Goal: Navigation & Orientation: Find specific page/section

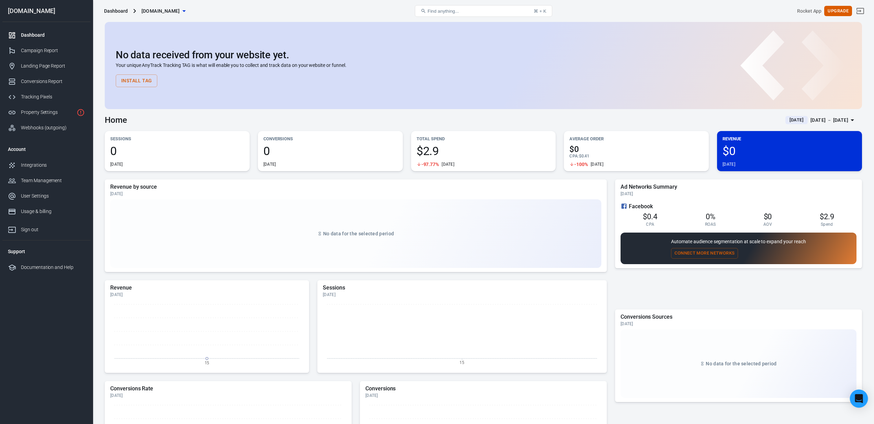
click at [861, 406] on div "Open Intercom Messenger" at bounding box center [859, 399] width 18 height 18
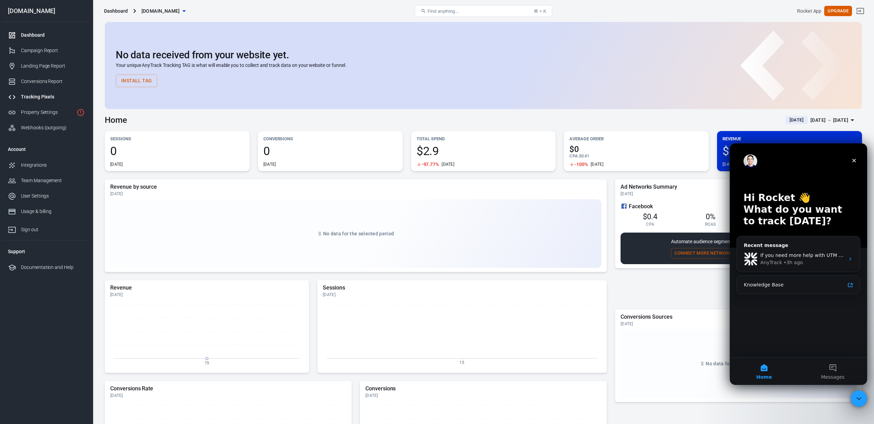
click at [48, 98] on div "Tracking Pixels" at bounding box center [53, 96] width 64 height 7
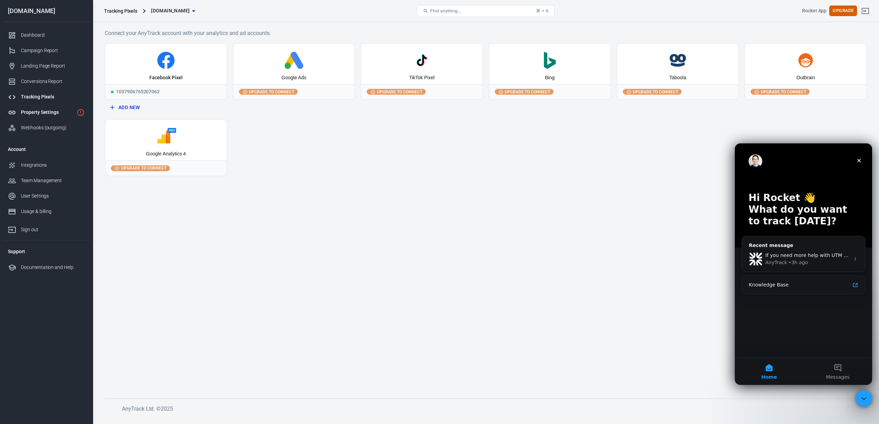
click at [52, 114] on div "Property Settings" at bounding box center [47, 112] width 53 height 7
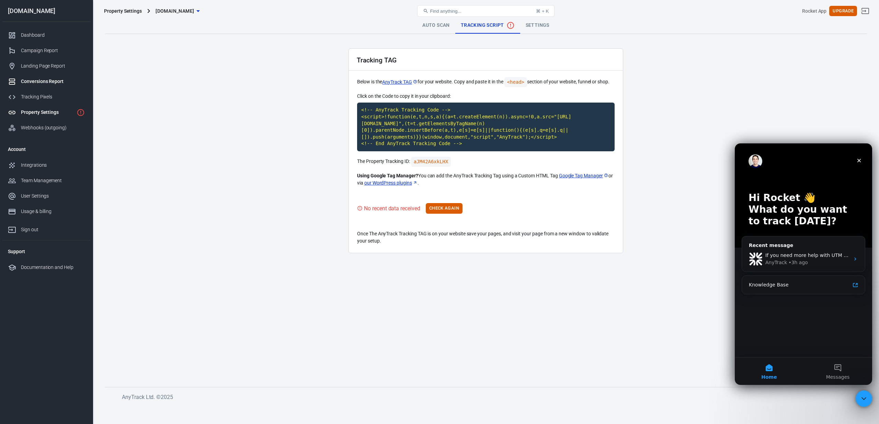
click at [40, 77] on link "Conversions Report" at bounding box center [46, 81] width 88 height 15
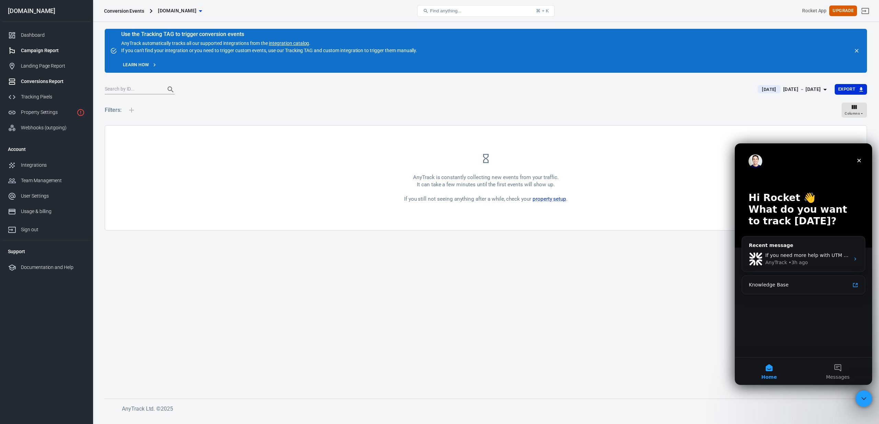
click at [51, 44] on link "Campaign Report" at bounding box center [46, 50] width 88 height 15
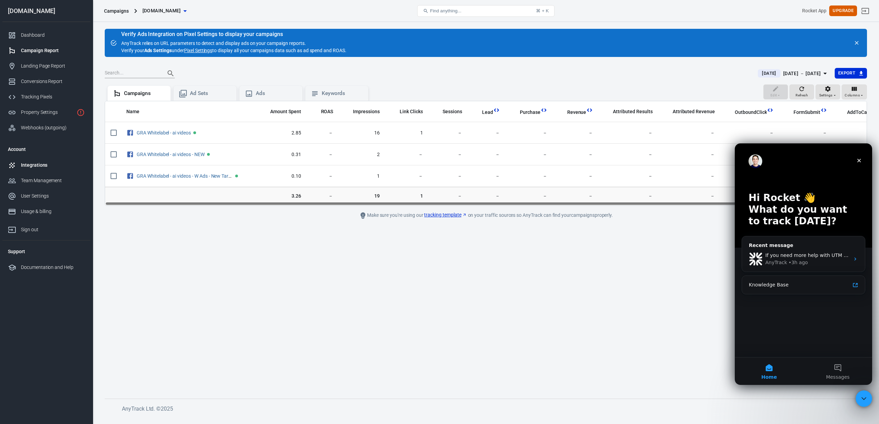
click at [46, 162] on div "Integrations" at bounding box center [53, 165] width 64 height 7
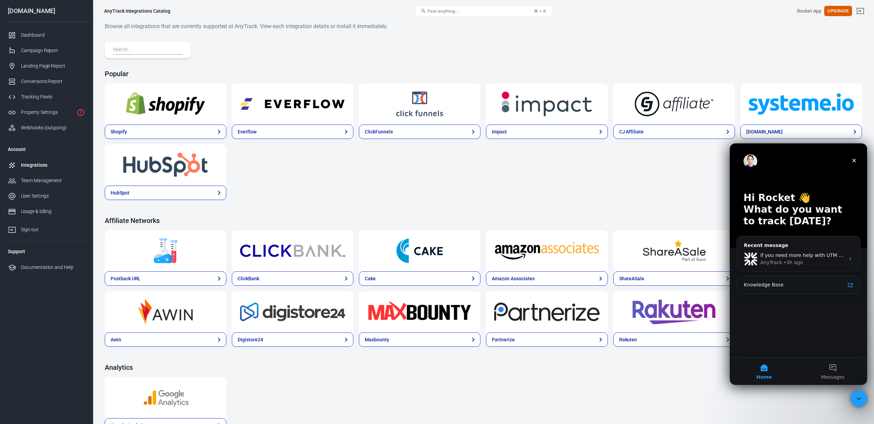
click at [470, 6] on button "Find anything... ⌘ + K" at bounding box center [483, 11] width 137 height 12
click at [470, 8] on button "Find anything... ⌘ + K" at bounding box center [483, 11] width 137 height 12
click at [469, 10] on button "Find anything... ⌘ + K" at bounding box center [483, 11] width 137 height 12
click at [464, 14] on button "Find anything... ⌘ + K" at bounding box center [483, 11] width 137 height 12
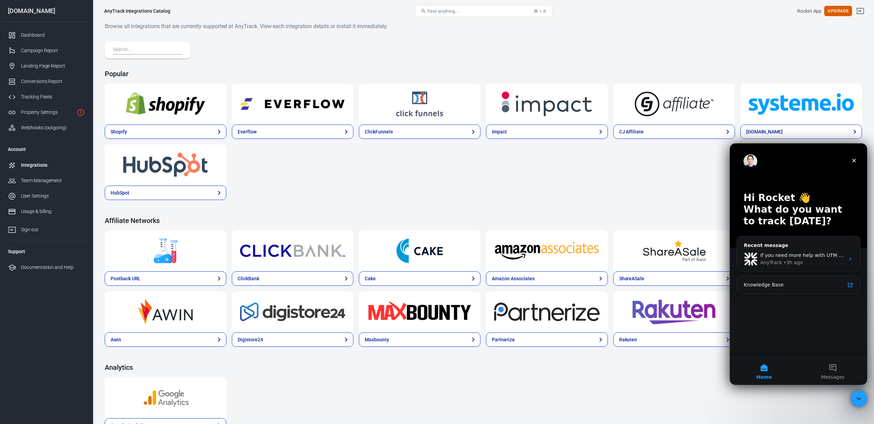
drag, startPoint x: 451, startPoint y: 4, endPoint x: 452, endPoint y: 1, distance: 4.1
click at [451, 4] on div "Find anything... ⌘ + K" at bounding box center [483, 11] width 253 height 16
click at [55, 193] on div "User Settings" at bounding box center [53, 196] width 64 height 7
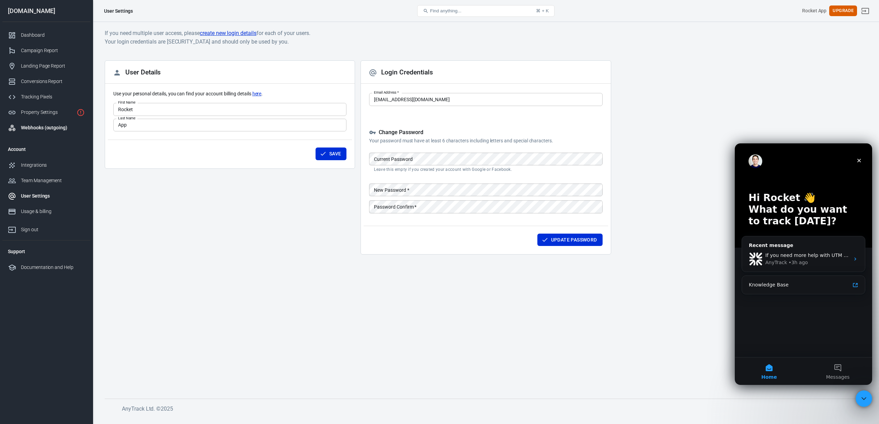
click at [61, 121] on link "Webhooks (outgoing)" at bounding box center [46, 127] width 88 height 15
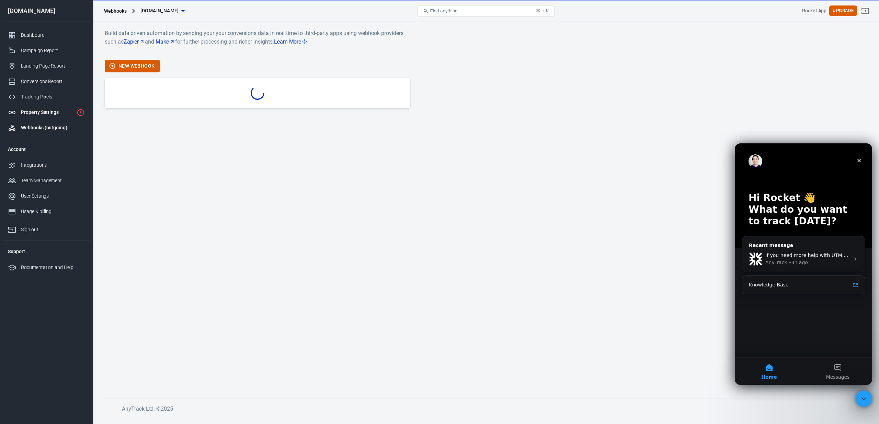
click at [58, 113] on div "Property Settings" at bounding box center [47, 112] width 53 height 7
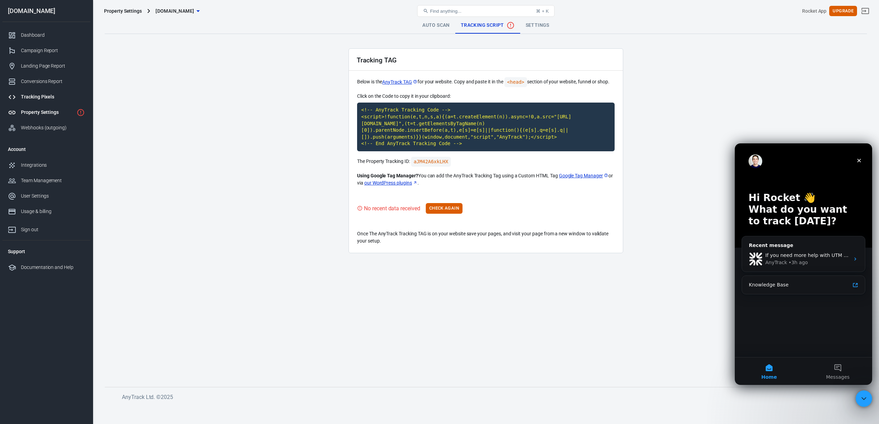
click at [49, 94] on div "Tracking Pixels" at bounding box center [53, 96] width 64 height 7
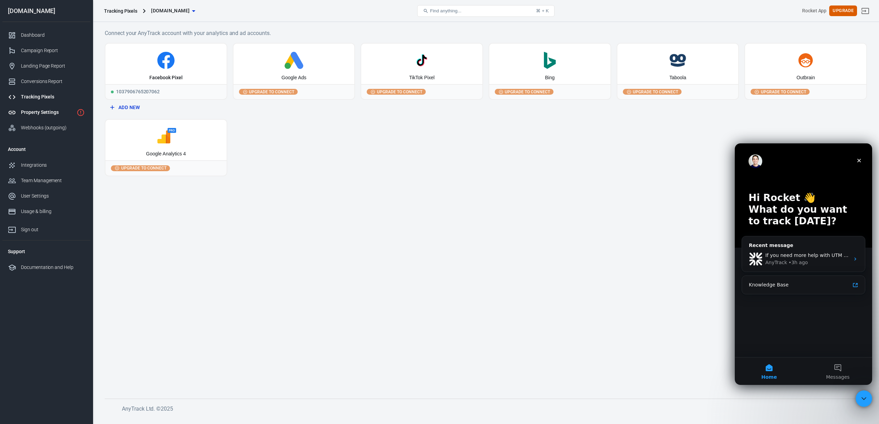
click at [50, 118] on link "Property Settings" at bounding box center [46, 112] width 88 height 15
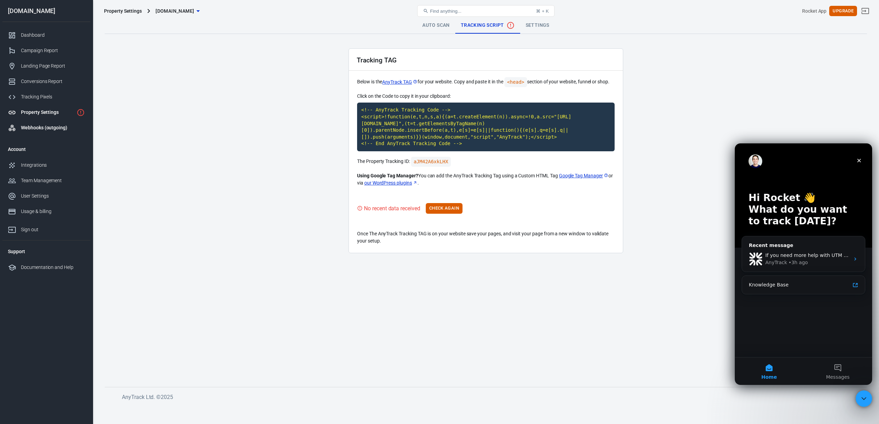
click at [48, 131] on link "Webhooks (outgoing)" at bounding box center [46, 127] width 88 height 15
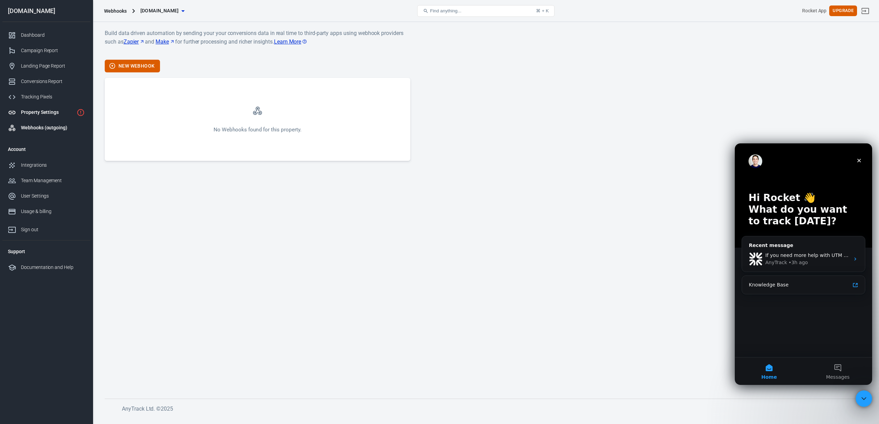
click at [38, 113] on div "Property Settings" at bounding box center [47, 112] width 53 height 7
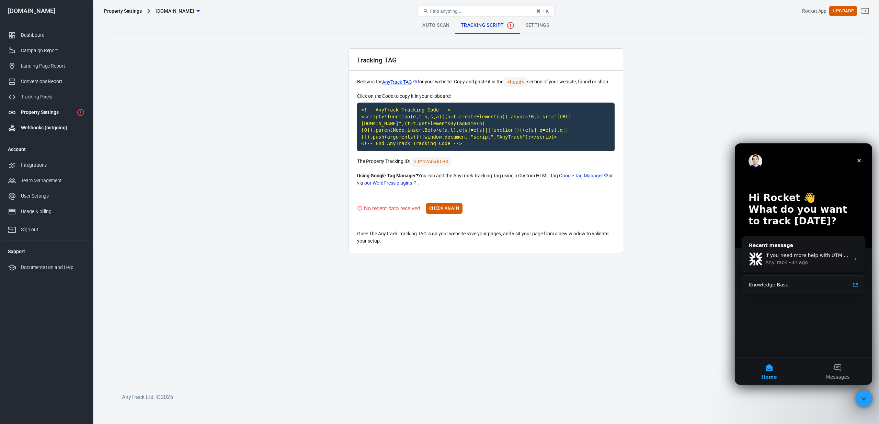
click at [73, 129] on div "Webhooks (outgoing)" at bounding box center [53, 127] width 64 height 7
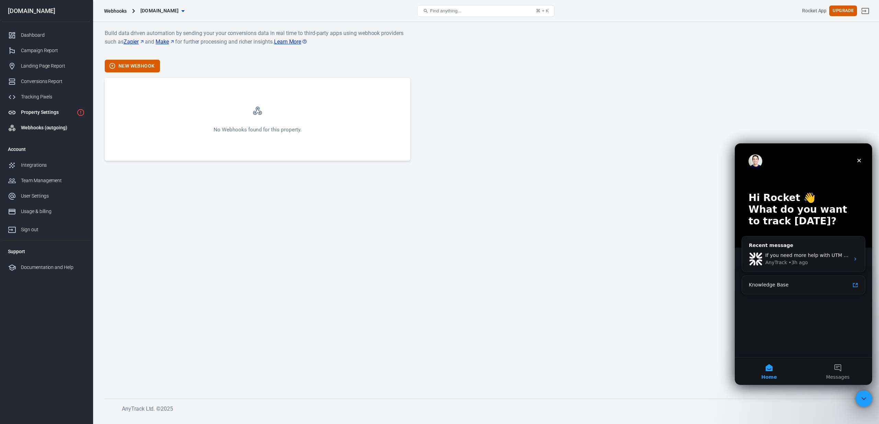
click at [55, 112] on div "Property Settings" at bounding box center [47, 112] width 53 height 7
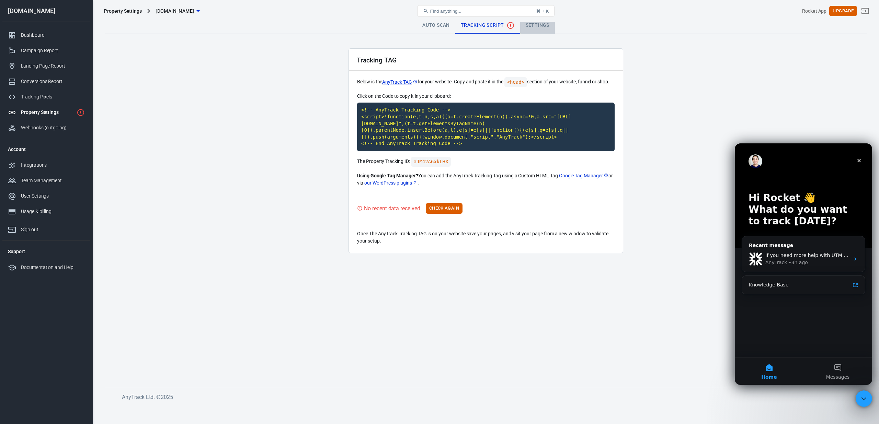
click at [532, 28] on link "Settings" at bounding box center [537, 25] width 35 height 16
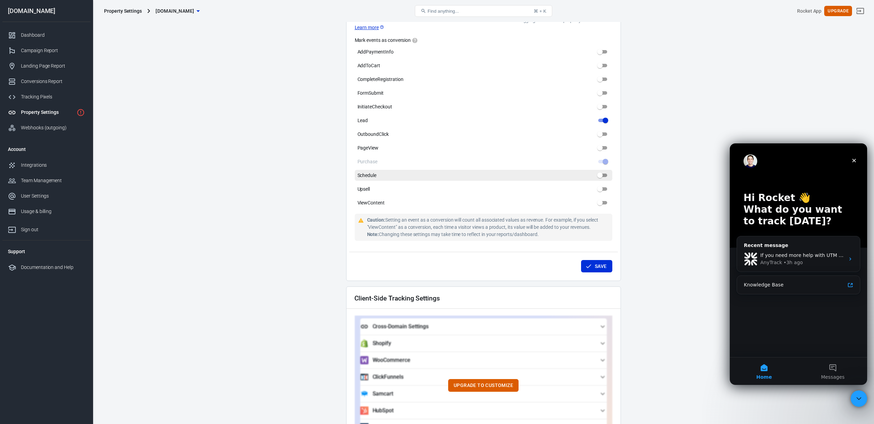
scroll to position [273, 0]
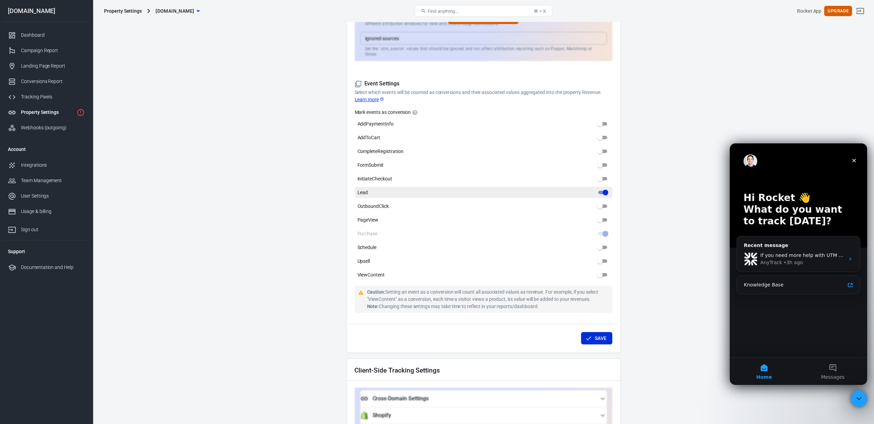
click at [604, 188] on input "Lead" at bounding box center [605, 192] width 25 height 8
checkbox input "false"
click at [597, 334] on button "Save" at bounding box center [596, 338] width 31 height 13
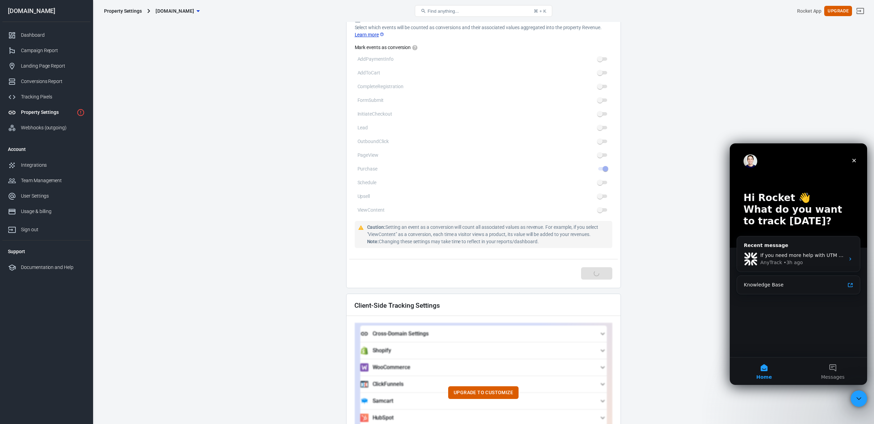
scroll to position [508, 0]
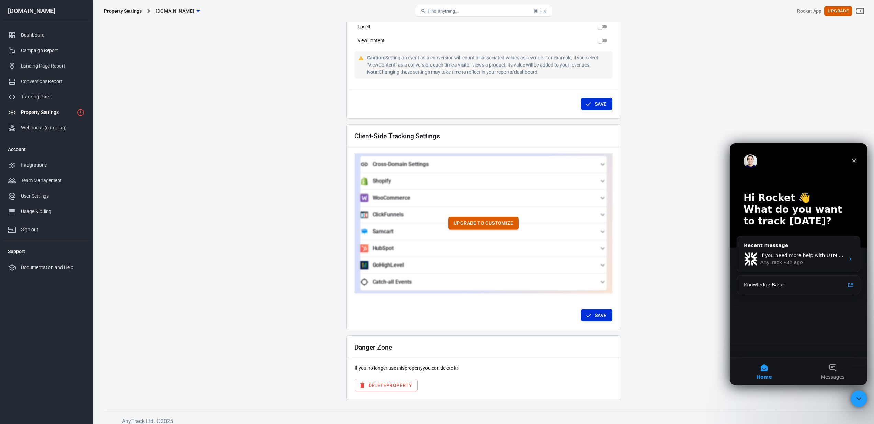
click at [498, 224] on button "Upgrade to customize" at bounding box center [483, 223] width 70 height 13
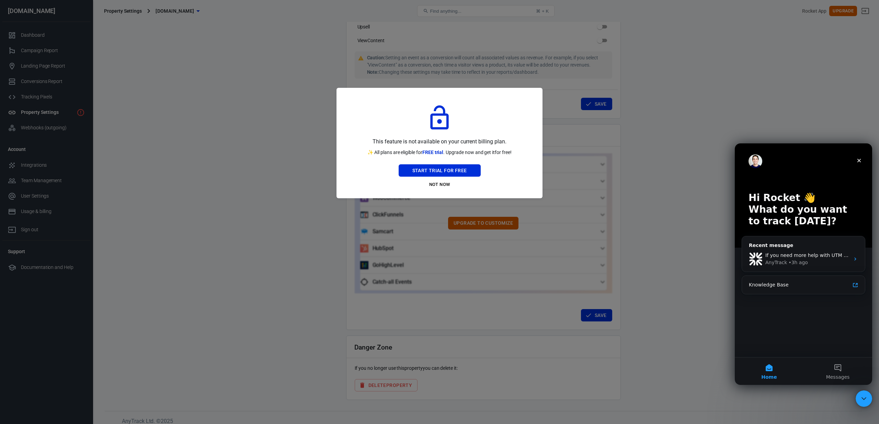
click at [439, 186] on button "Not Now" at bounding box center [440, 185] width 82 height 11
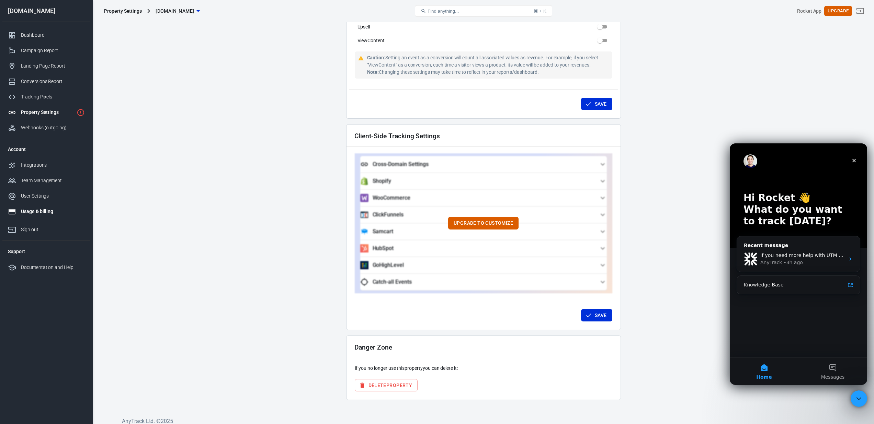
click at [39, 207] on link "Usage & billing" at bounding box center [46, 211] width 88 height 15
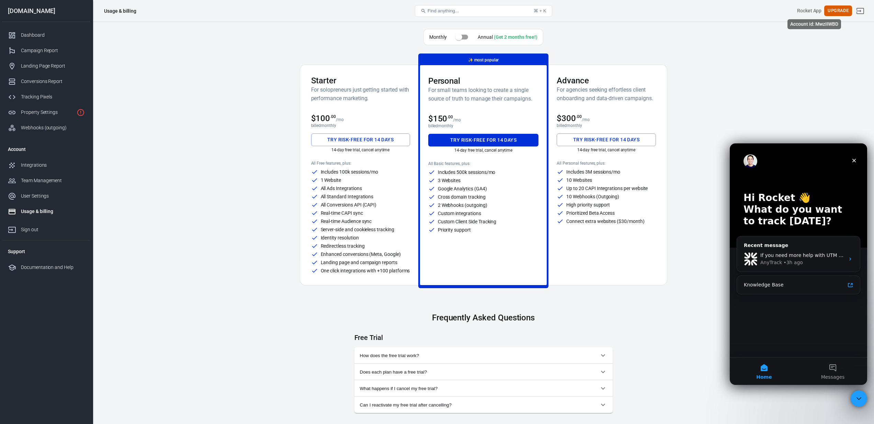
click at [822, 11] on div "Rocket App" at bounding box center [809, 10] width 25 height 7
click at [842, 8] on button "Upgrade" at bounding box center [838, 10] width 28 height 11
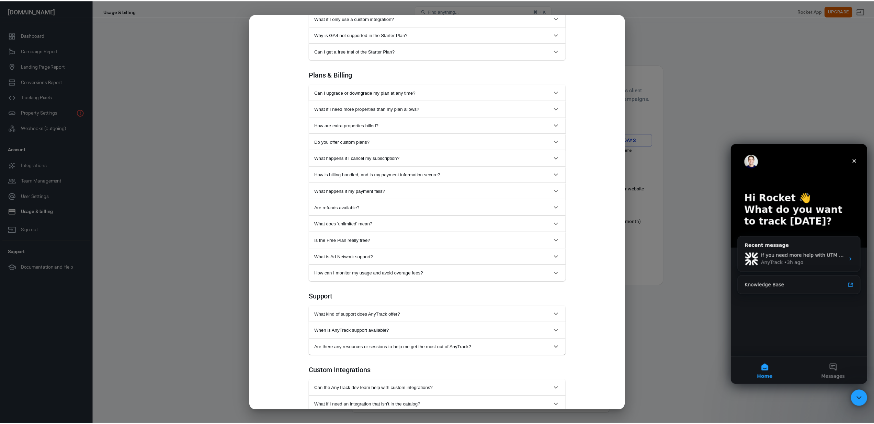
scroll to position [501, 0]
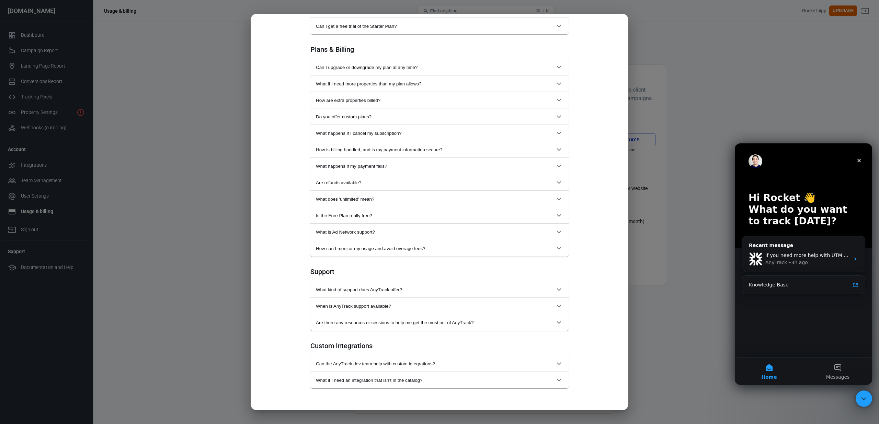
click at [152, 162] on div "Monthly Annual (Get 2 months free!) Starter For solopreneurs just getting start…" at bounding box center [439, 212] width 879 height 424
click at [633, 45] on div "Monthly Annual (Get 2 months free!) Starter For solopreneurs just getting start…" at bounding box center [439, 212] width 879 height 424
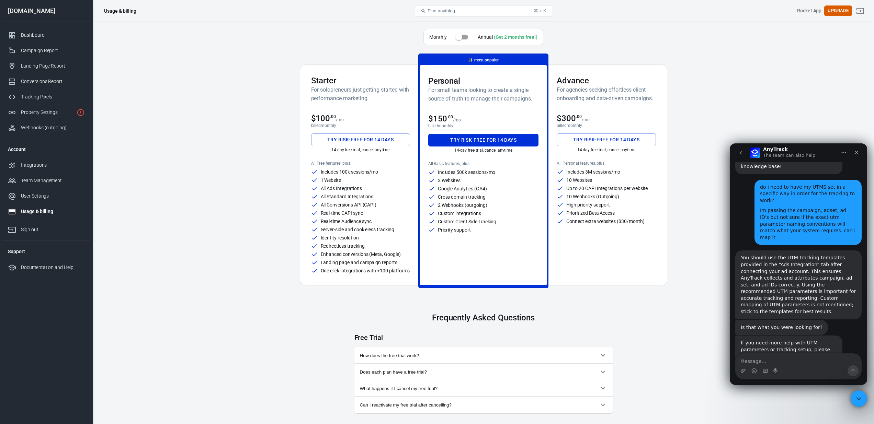
scroll to position [116, 0]
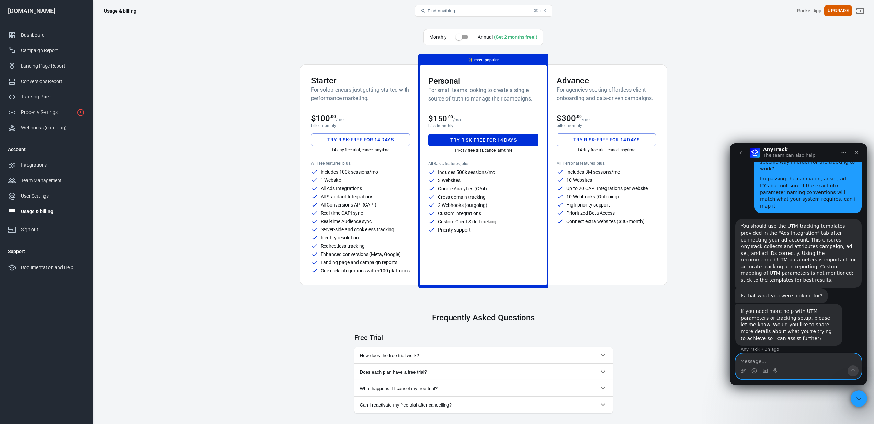
click at [765, 362] on textarea "Message…" at bounding box center [798, 360] width 126 height 12
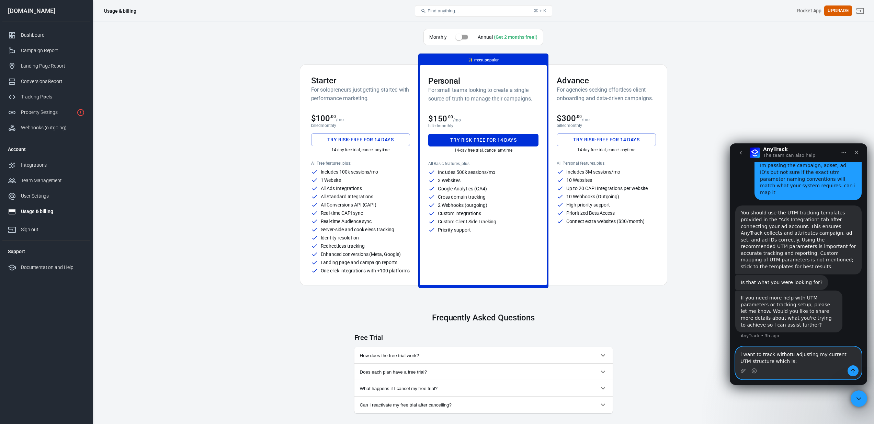
scroll to position [137, 0]
paste textarea "utm_source=fb&utm_medium=cpc&utm_campaign={{campaign.id}}&utm_content={{ad.id}}…"
type textarea "i want to track withotu adjusting my current UTM structure which is: utm_source…"
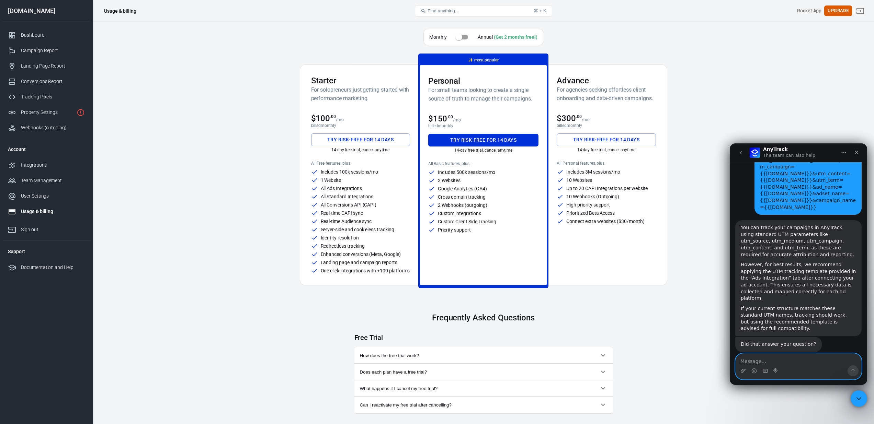
scroll to position [330, 0]
click at [741, 157] on button "go back" at bounding box center [740, 152] width 13 height 13
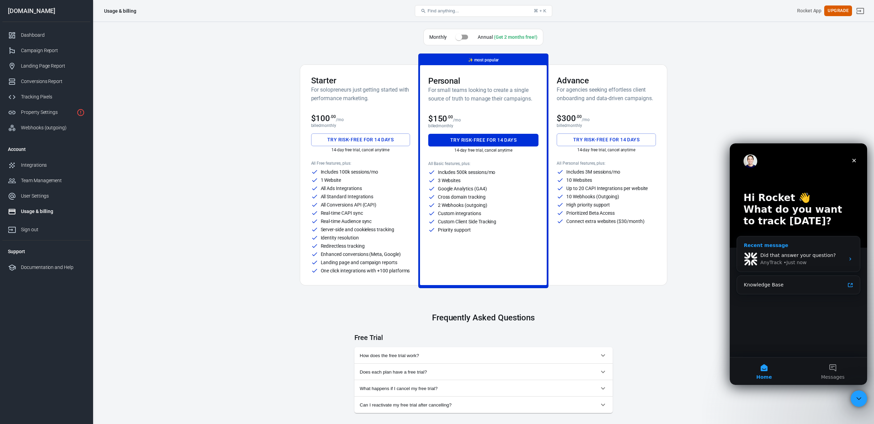
scroll to position [0, 0]
click at [846, 379] on button "Messages" at bounding box center [832, 371] width 69 height 27
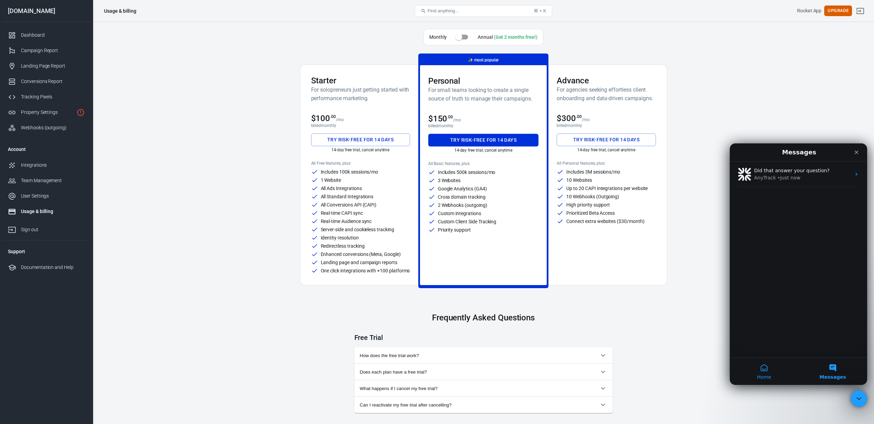
click at [764, 375] on span "Home" at bounding box center [764, 377] width 14 height 5
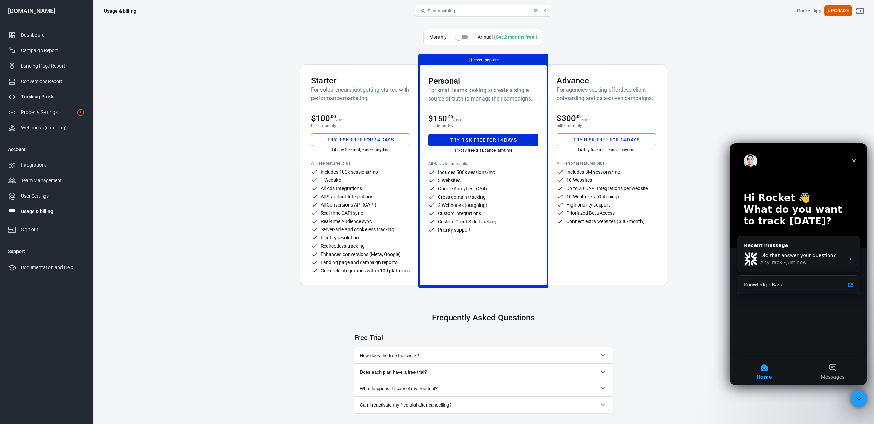
click at [48, 91] on link "Tracking Pixels" at bounding box center [46, 96] width 88 height 15
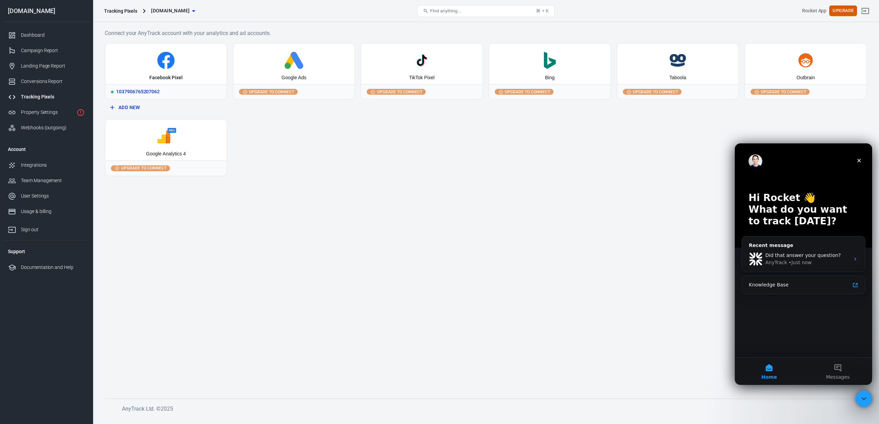
click at [174, 76] on div "Facebook Pixel" at bounding box center [165, 78] width 33 height 7
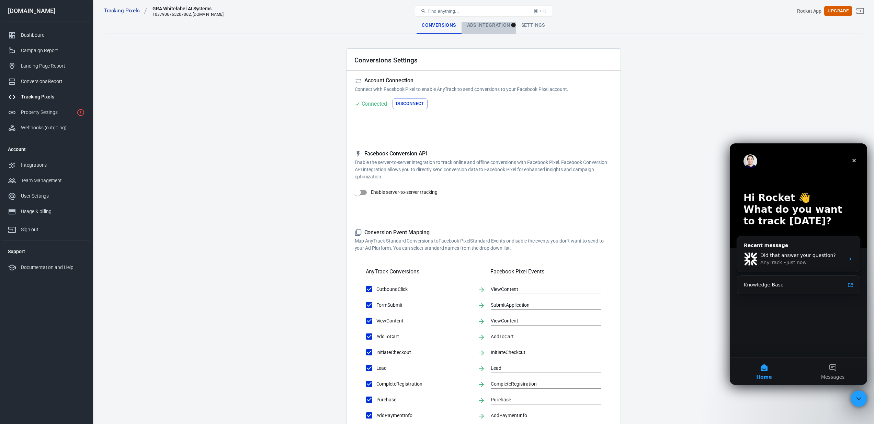
click at [478, 30] on div "Ads Integration" at bounding box center [488, 25] width 54 height 16
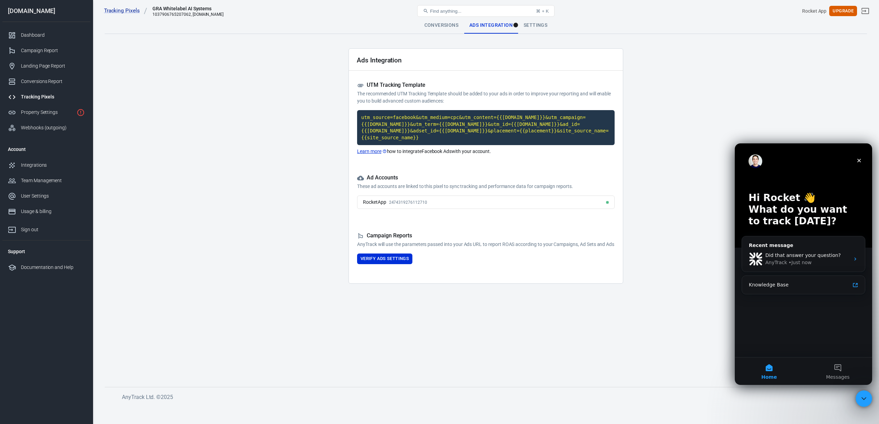
click at [531, 24] on div "Settings" at bounding box center [535, 25] width 35 height 16
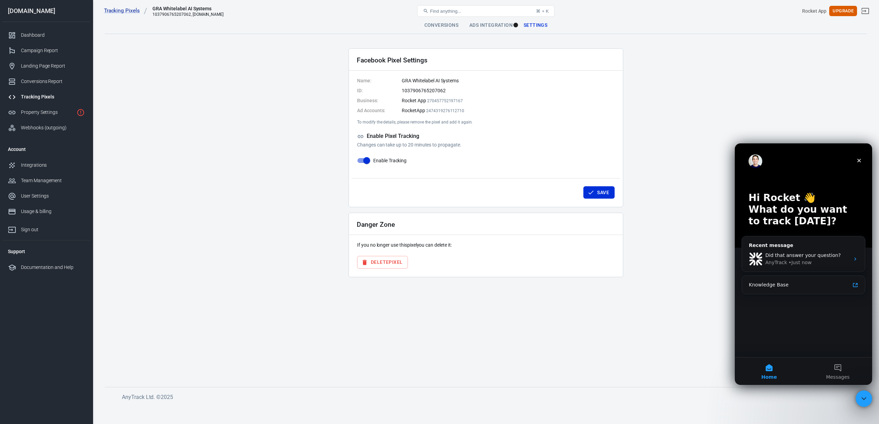
click at [486, 27] on div "Ads Integration" at bounding box center [491, 25] width 54 height 16
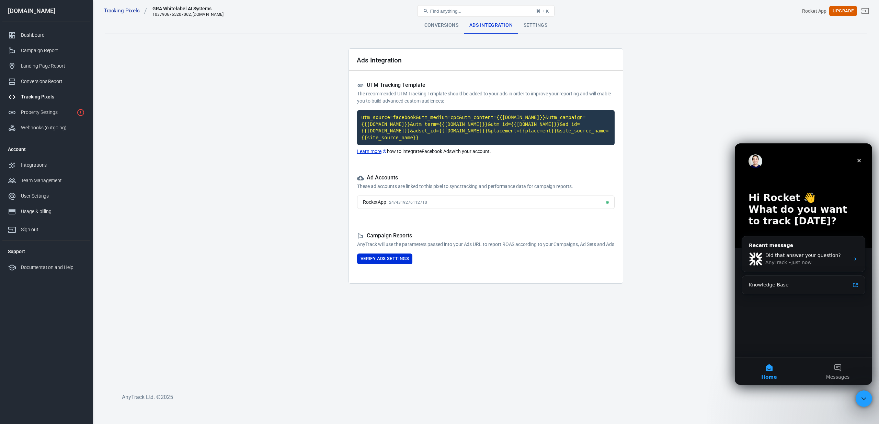
click at [372, 155] on link "Learn more" at bounding box center [372, 151] width 30 height 7
click at [39, 52] on div "Campaign Report" at bounding box center [53, 50] width 64 height 7
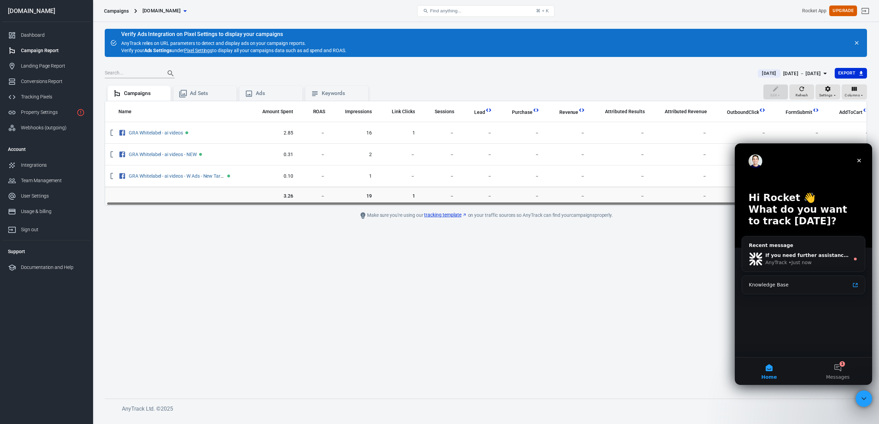
scroll to position [0, 10]
drag, startPoint x: 459, startPoint y: 205, endPoint x: 568, endPoint y: 203, distance: 109.2
click at [567, 205] on div "Name Amount Spent ROAS Impressions Link Clicks Sessions Lead Purchase Revenue A…" at bounding box center [486, 153] width 762 height 105
click at [824, 90] on div "Settings" at bounding box center [828, 91] width 18 height 13
click at [828, 93] on div at bounding box center [439, 212] width 879 height 424
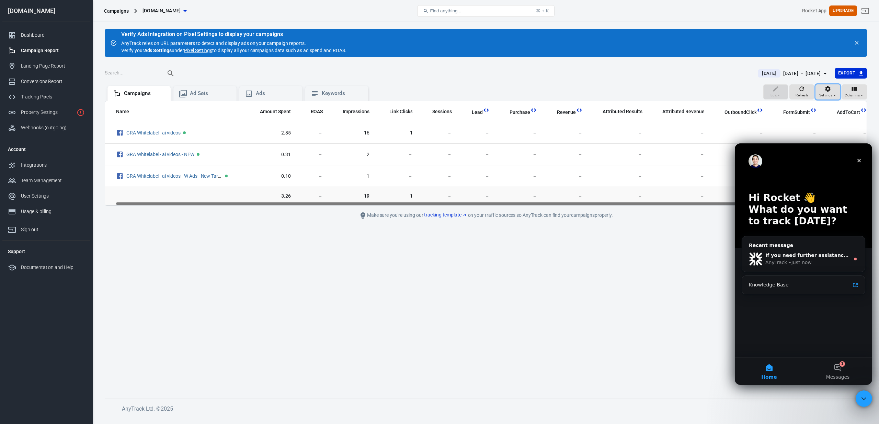
click at [836, 93] on icon "button" at bounding box center [835, 95] width 4 height 4
click at [849, 93] on div at bounding box center [439, 212] width 879 height 424
click at [847, 93] on span "Columns" at bounding box center [852, 95] width 15 height 6
click at [574, 233] on div at bounding box center [439, 212] width 879 height 424
click at [866, 159] on div "Hi Rocket 👋 What do you want to track today? Recent message If you need further…" at bounding box center [803, 251] width 137 height 214
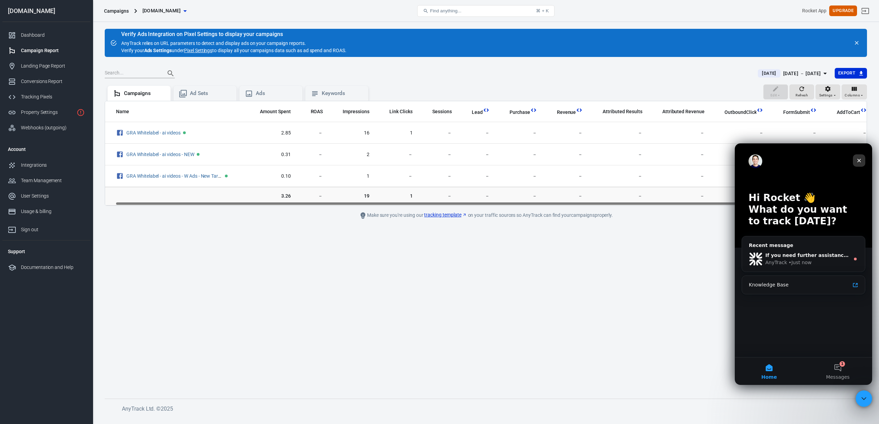
click at [861, 159] on icon "Close" at bounding box center [858, 160] width 5 height 5
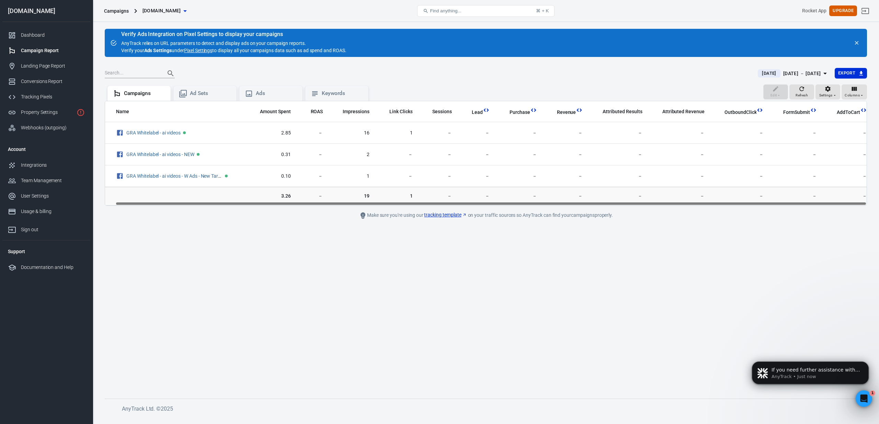
scroll to position [0, 0]
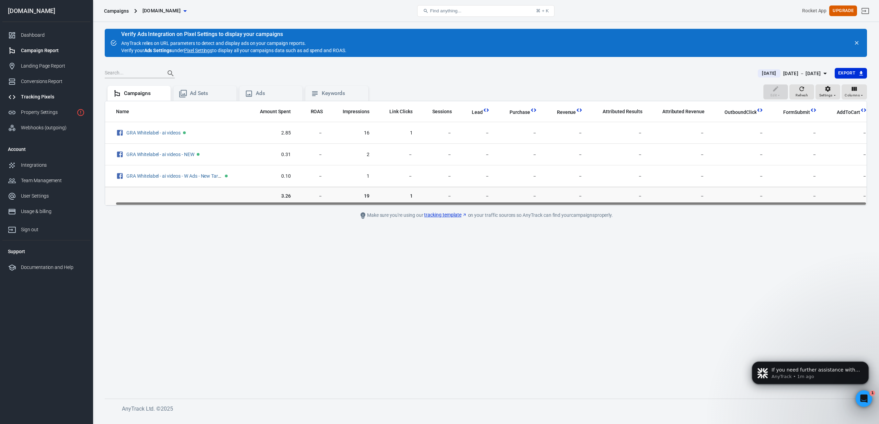
click at [59, 99] on div "Tracking Pixels" at bounding box center [53, 96] width 64 height 7
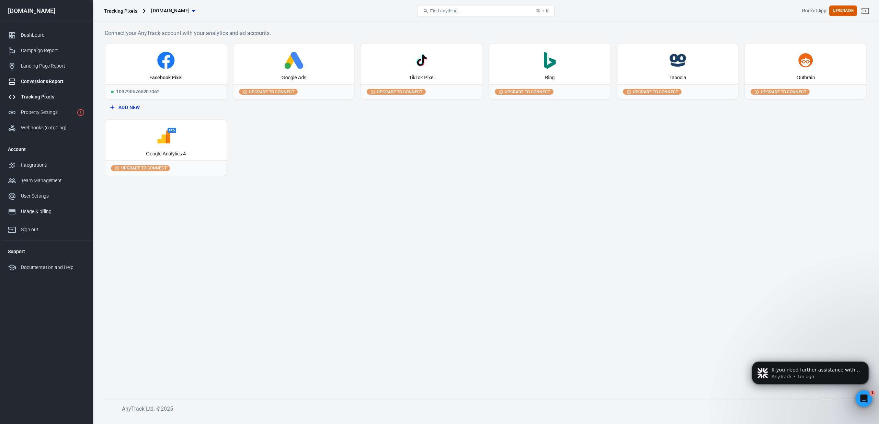
click at [40, 81] on div "Conversions Report" at bounding box center [53, 81] width 64 height 7
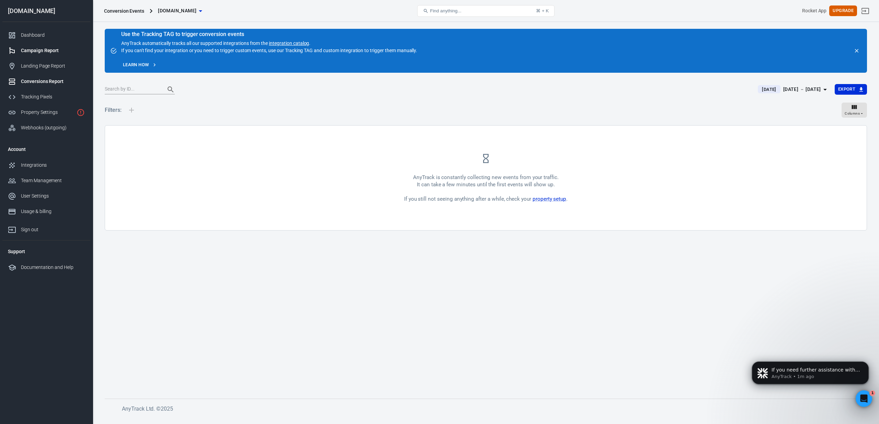
click at [48, 51] on div "Campaign Report" at bounding box center [53, 50] width 64 height 7
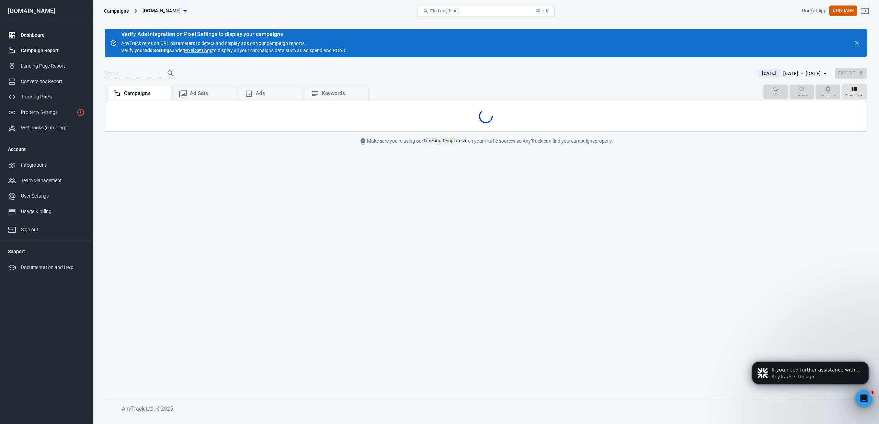
click at [40, 36] on div "Dashboard" at bounding box center [53, 35] width 64 height 7
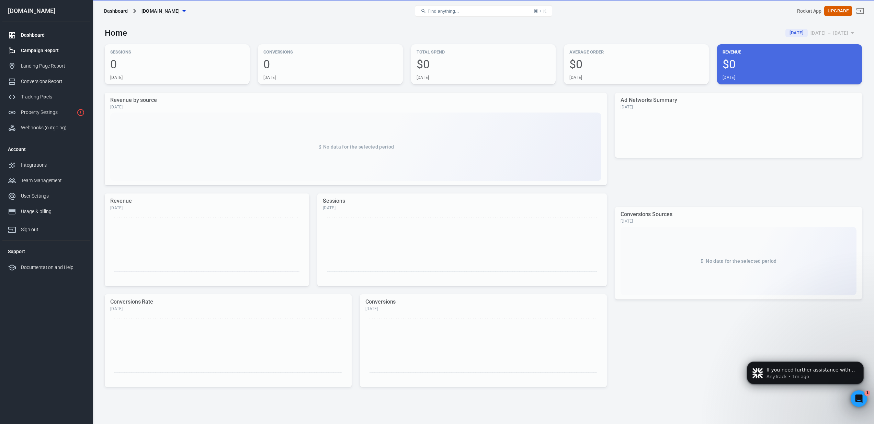
click at [42, 51] on div "Campaign Report" at bounding box center [53, 50] width 64 height 7
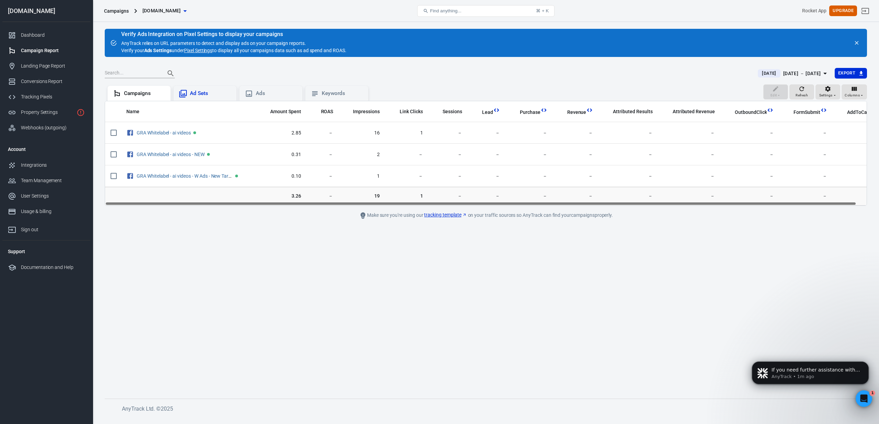
click at [223, 96] on div "Ad Sets" at bounding box center [210, 93] width 41 height 7
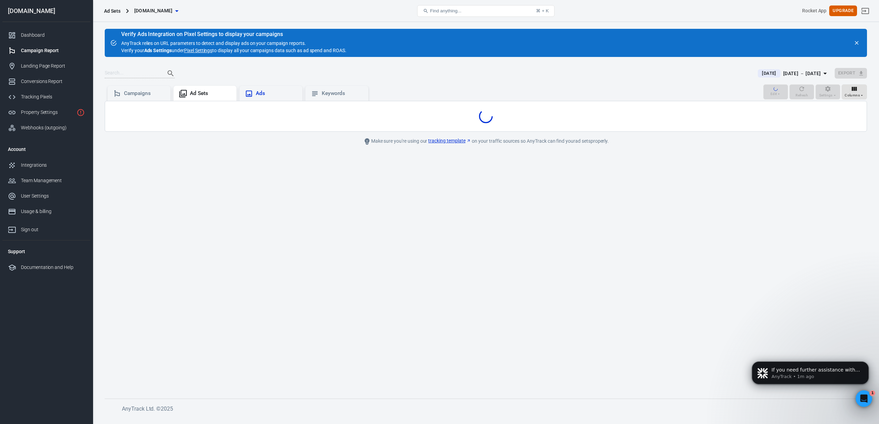
click at [264, 94] on div "Ads" at bounding box center [276, 93] width 41 height 7
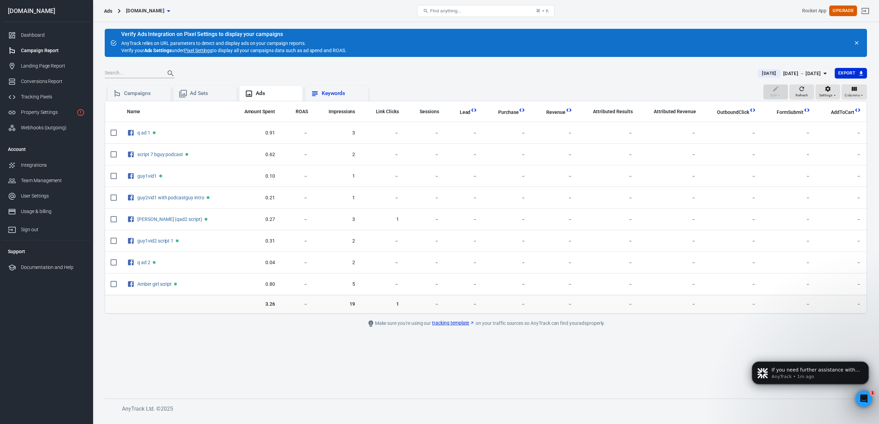
click at [337, 92] on div "Keywords" at bounding box center [342, 93] width 41 height 7
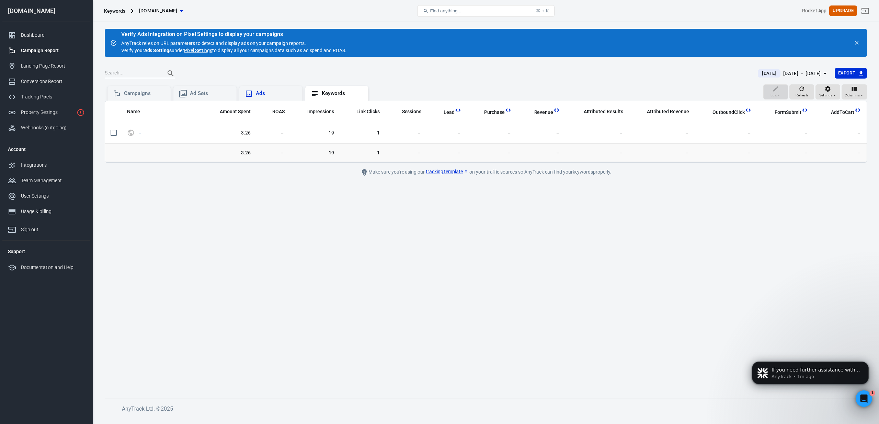
click at [273, 95] on div "Ads" at bounding box center [276, 93] width 41 height 7
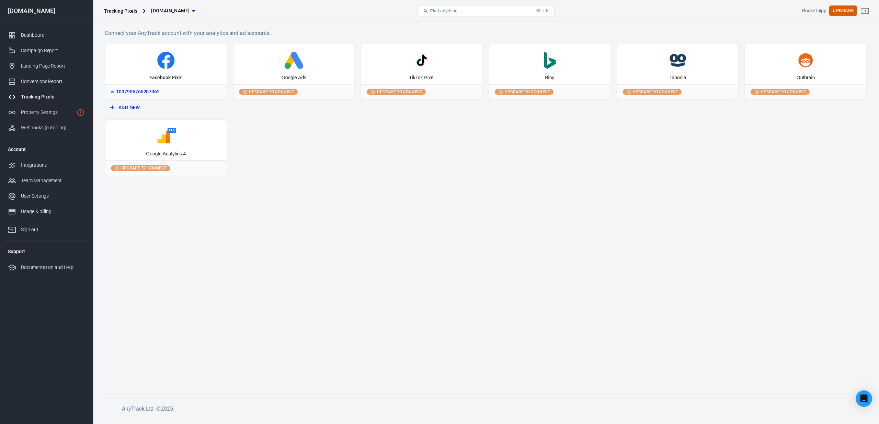
click at [152, 65] on icon at bounding box center [166, 60] width 116 height 17
